Goal: Task Accomplishment & Management: Manage account settings

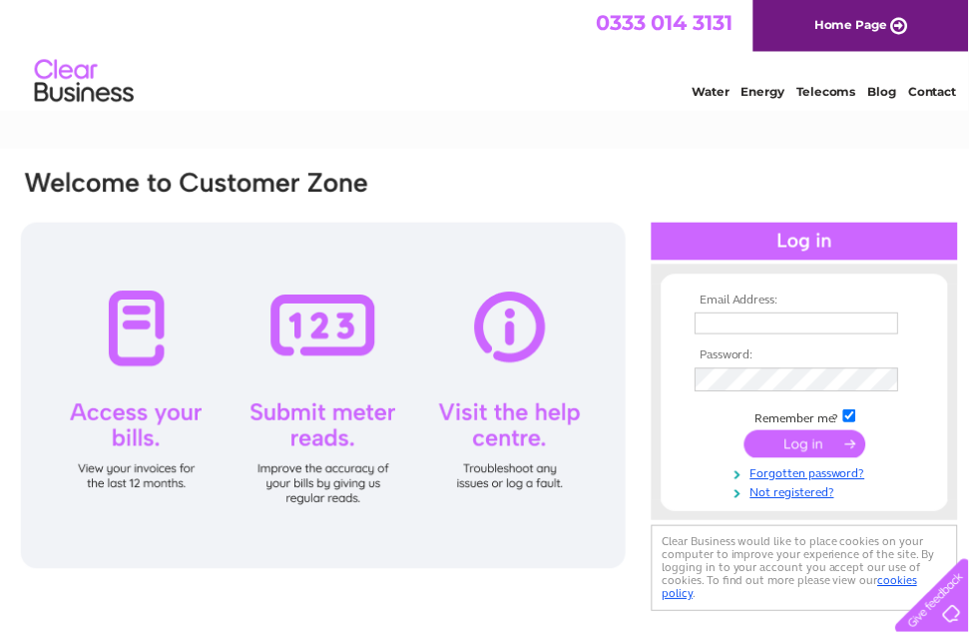
click at [786, 318] on input "text" at bounding box center [805, 326] width 206 height 22
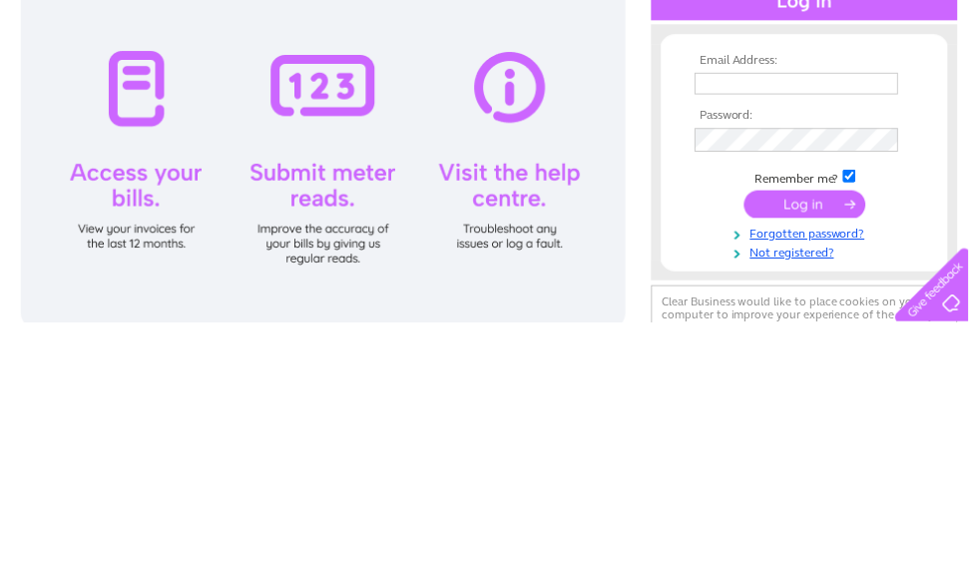
scroll to position [242, 0]
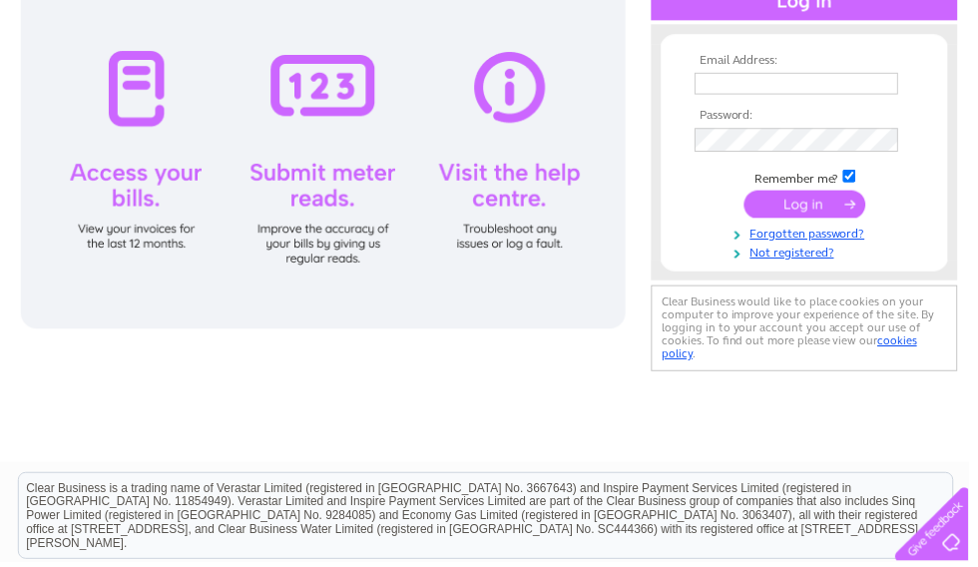
type input "[EMAIL_ADDRESS][DOMAIN_NAME]"
click at [828, 203] on input "submit" at bounding box center [813, 207] width 123 height 28
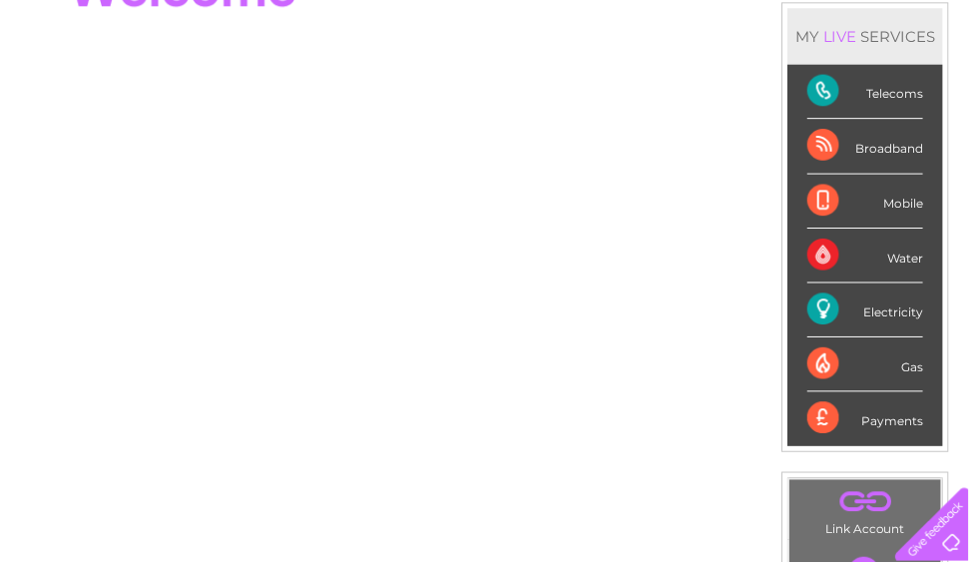
scroll to position [229, 0]
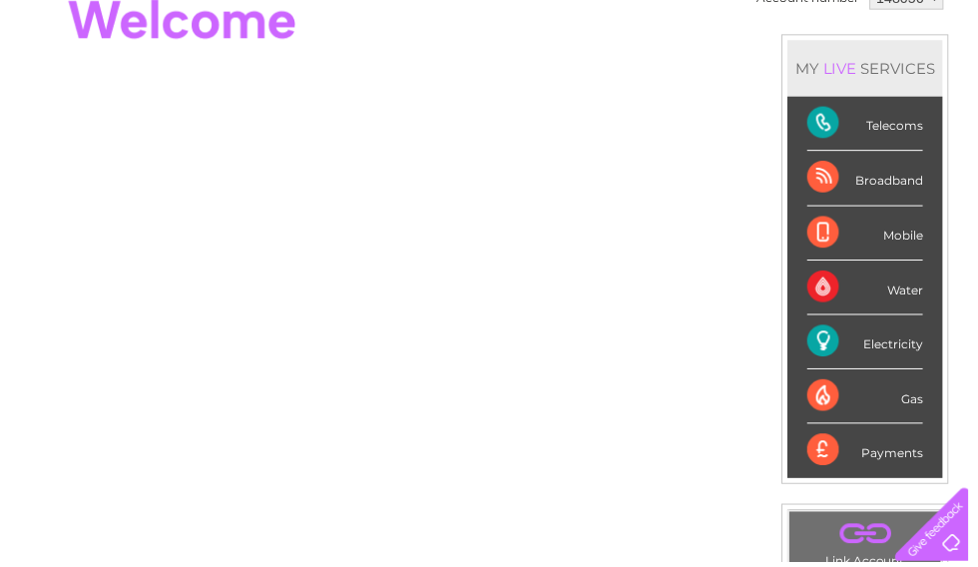
click at [896, 345] on div "Electricity" at bounding box center [873, 344] width 117 height 55
click at [858, 340] on div "Electricity" at bounding box center [873, 344] width 117 height 55
click at [894, 347] on div "Electricity" at bounding box center [873, 344] width 117 height 55
click at [895, 346] on div "Electricity" at bounding box center [873, 344] width 117 height 55
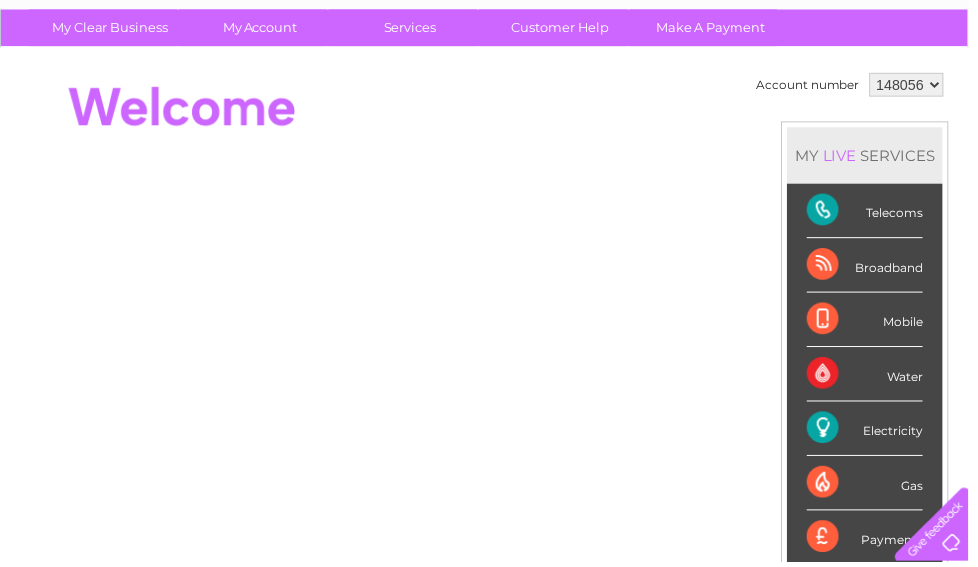
scroll to position [140, 0]
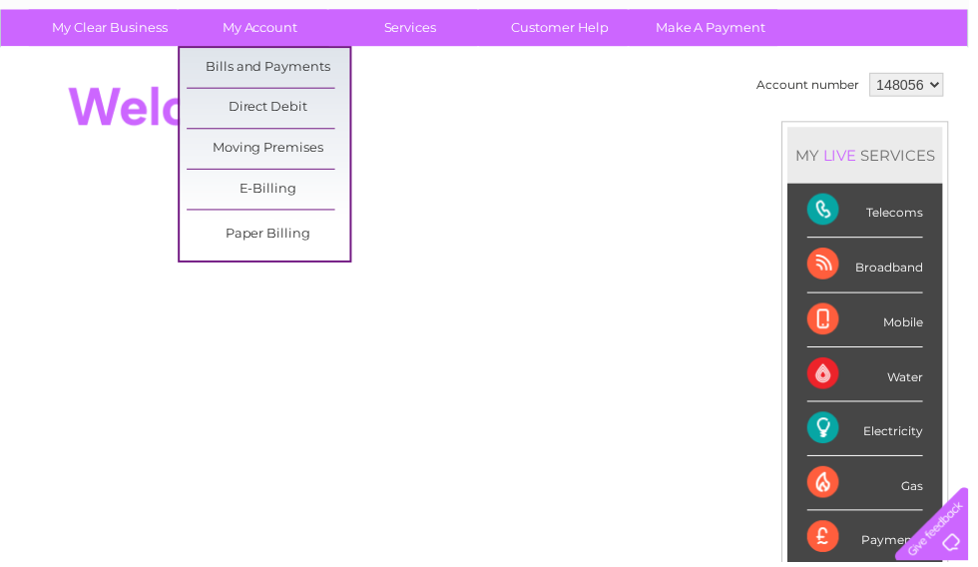
click at [307, 151] on link "Moving Premises" at bounding box center [271, 151] width 165 height 40
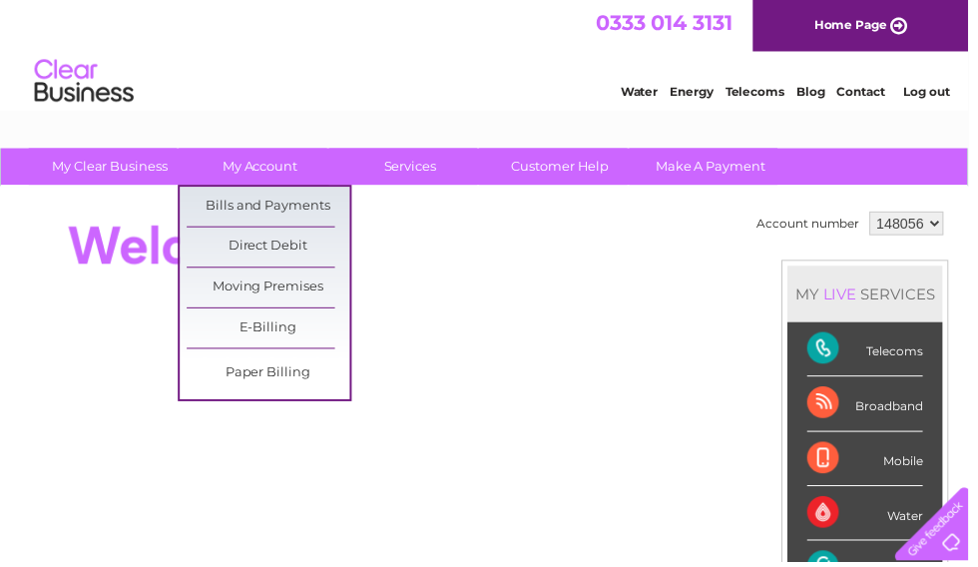
click at [288, 206] on link "Bills and Payments" at bounding box center [271, 209] width 165 height 40
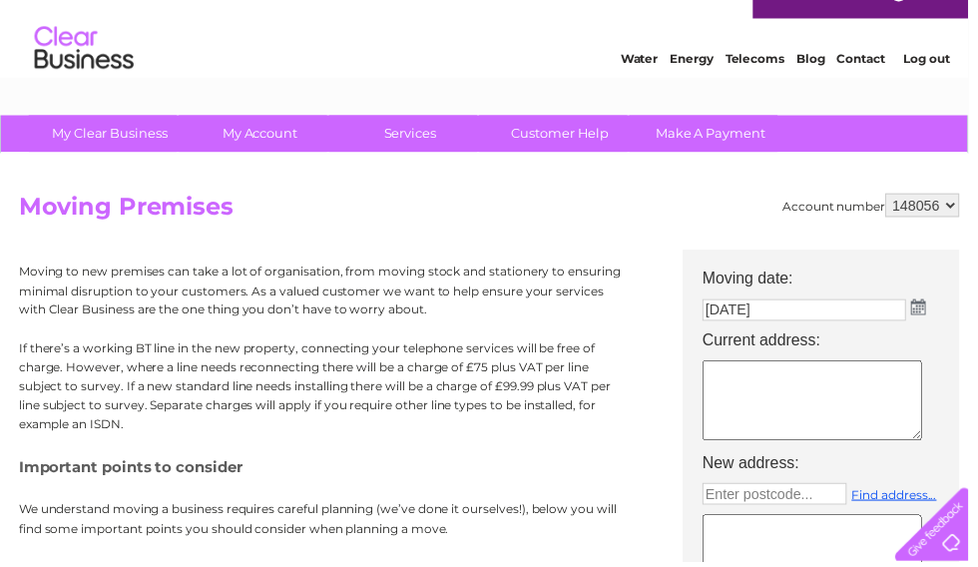
scroll to position [33, 0]
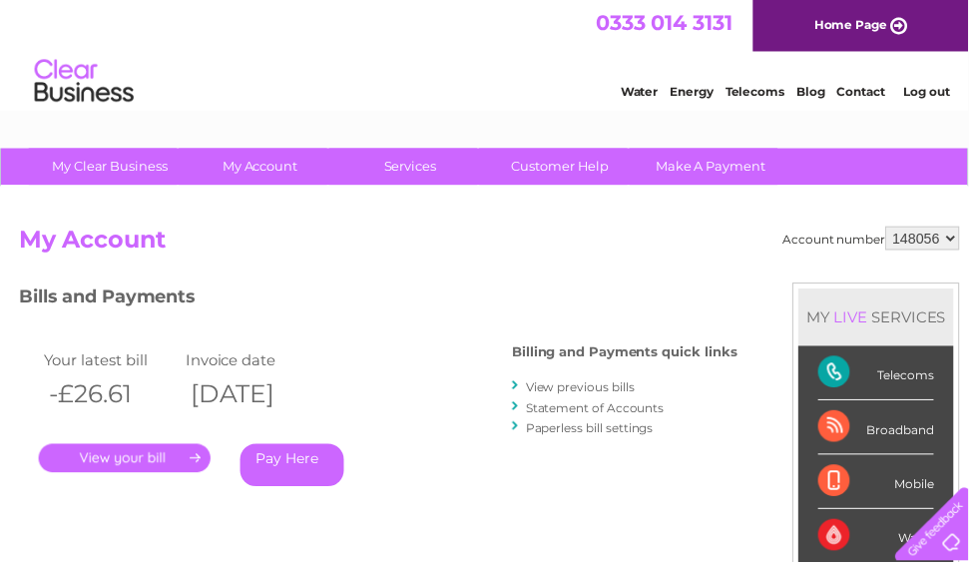
click at [125, 466] on link "." at bounding box center [126, 462] width 174 height 29
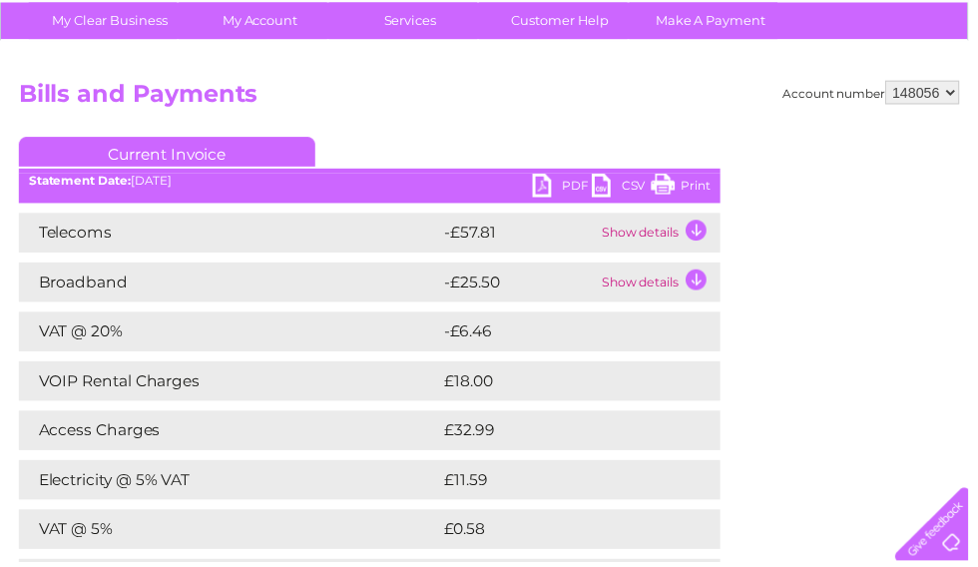
scroll to position [146, 0]
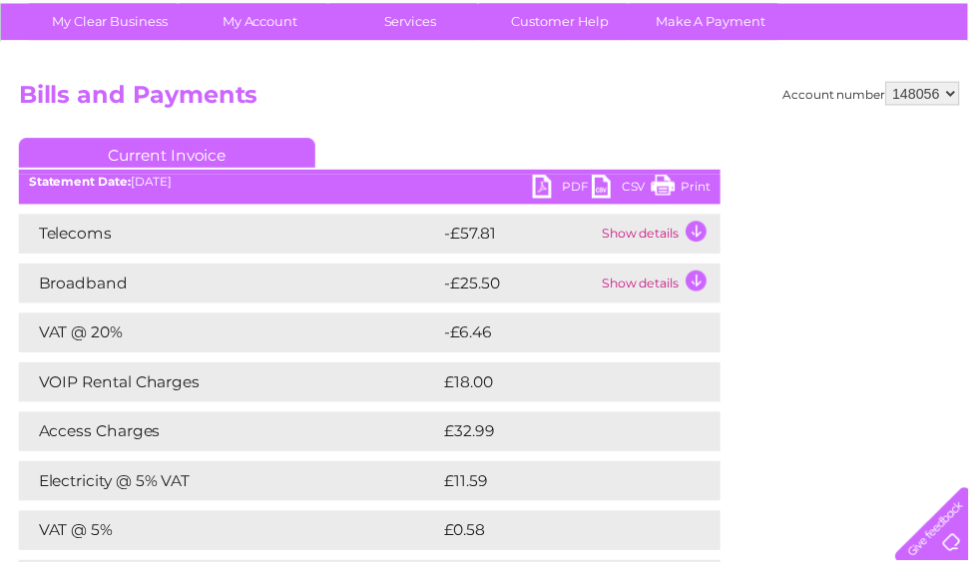
click at [554, 179] on link "PDF" at bounding box center [568, 191] width 60 height 29
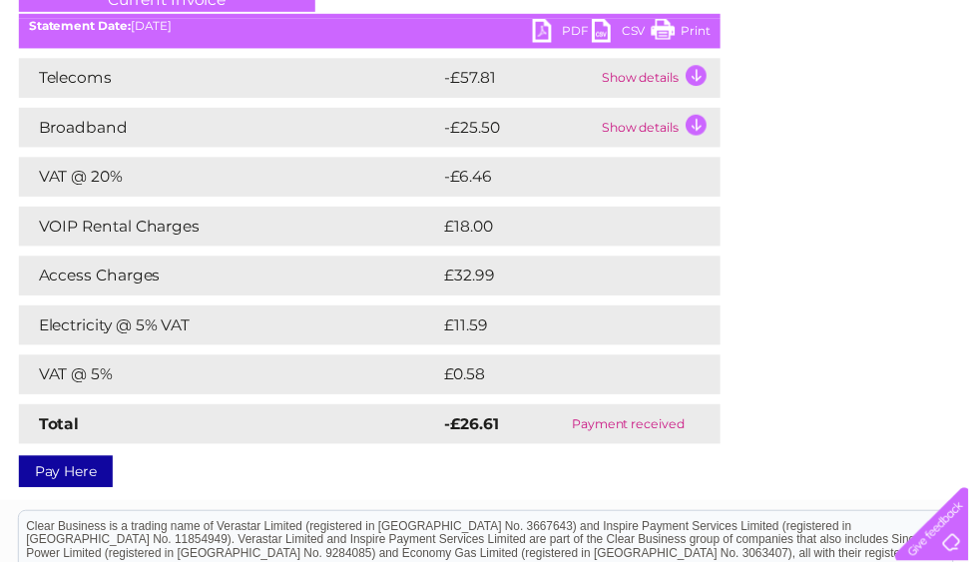
scroll to position [0, 0]
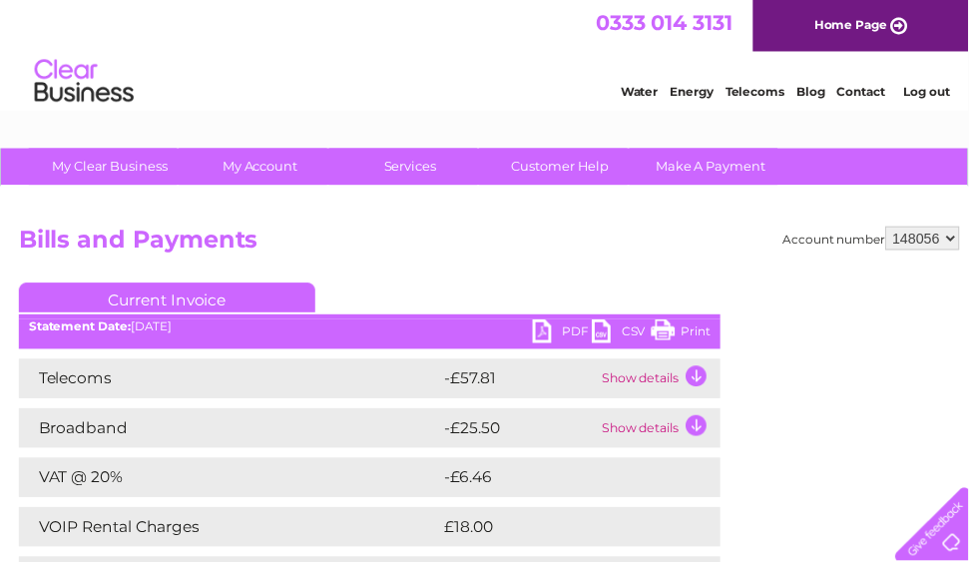
click at [571, 164] on link "Customer Help" at bounding box center [566, 168] width 165 height 37
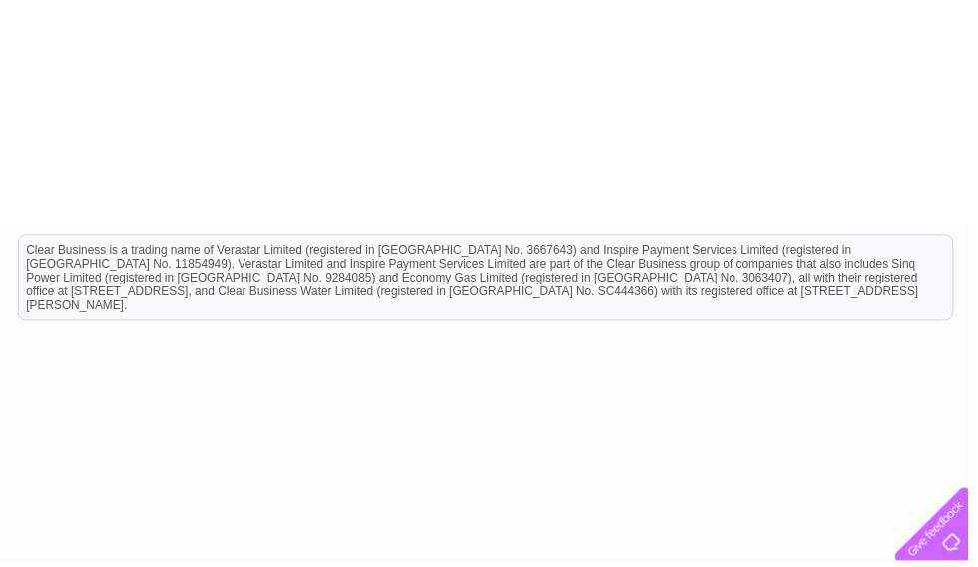
scroll to position [530, 0]
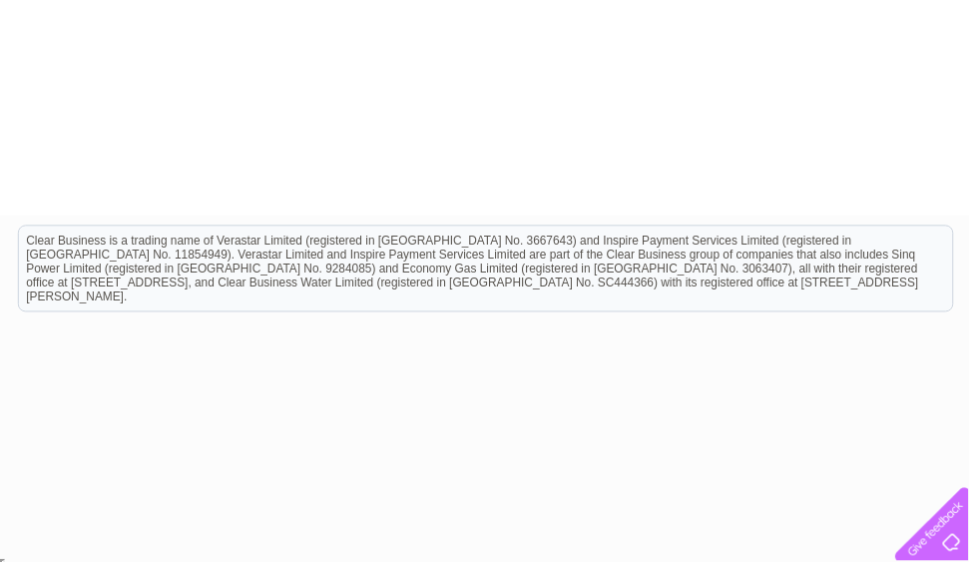
click at [823, 342] on html "Clear Business is a trading name of Verastar Limited (registered in [GEOGRAPHIC…" at bounding box center [489, 279] width 978 height 128
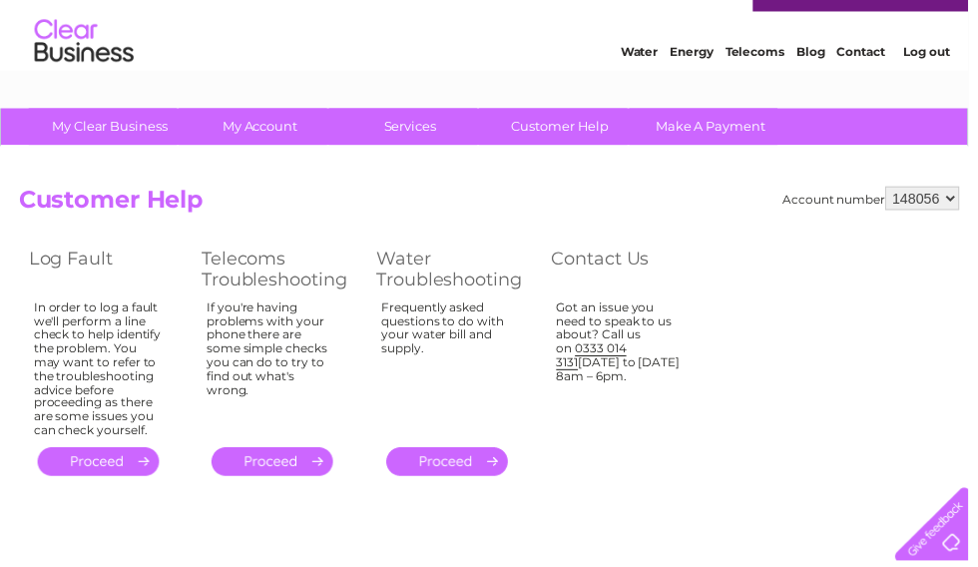
scroll to position [0, 0]
